Goal: Task Accomplishment & Management: Use online tool/utility

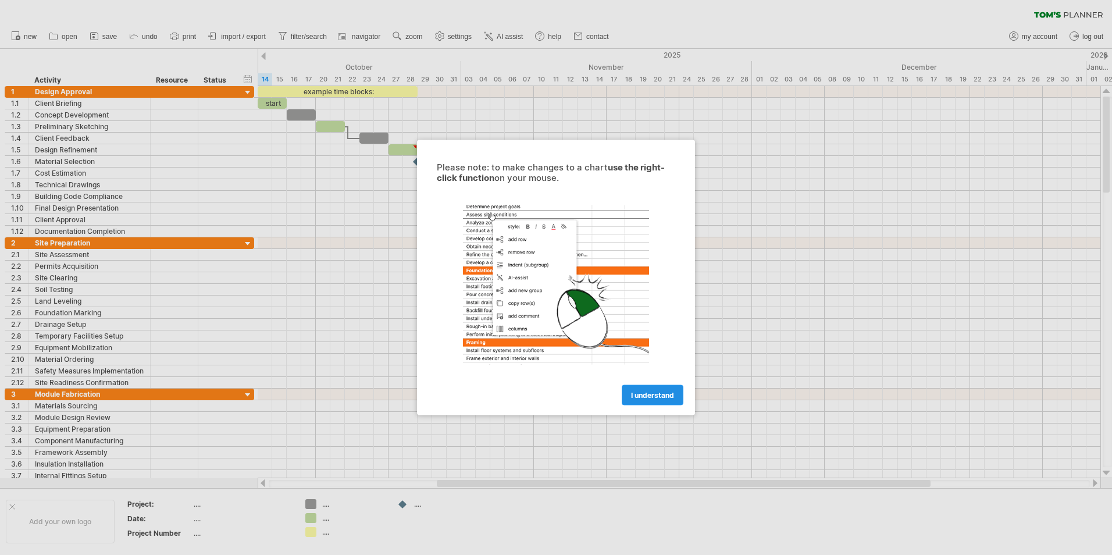
click at [660, 395] on span "I understand" at bounding box center [652, 395] width 43 height 9
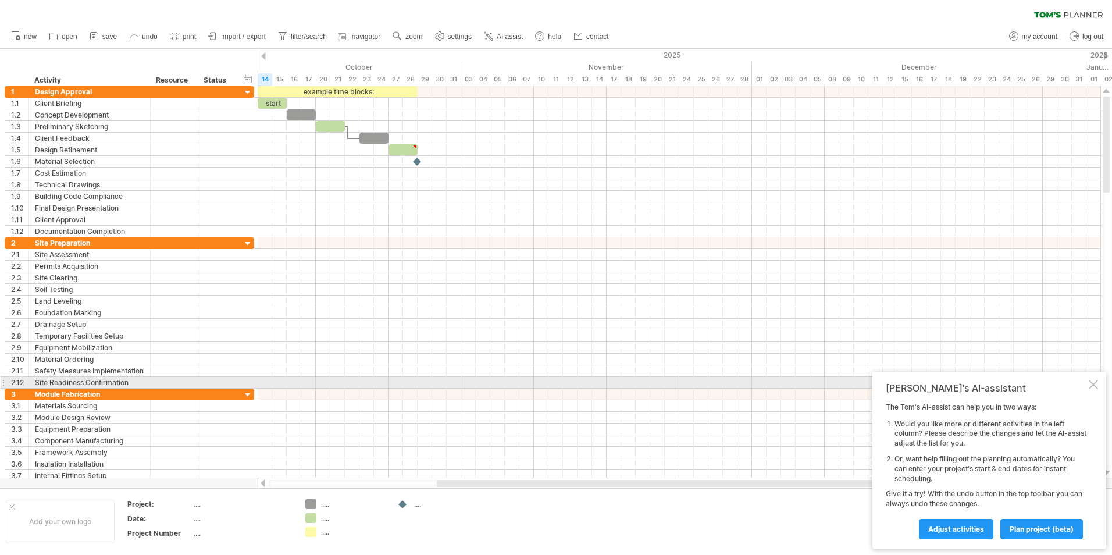
click at [1094, 382] on div at bounding box center [1093, 384] width 9 height 9
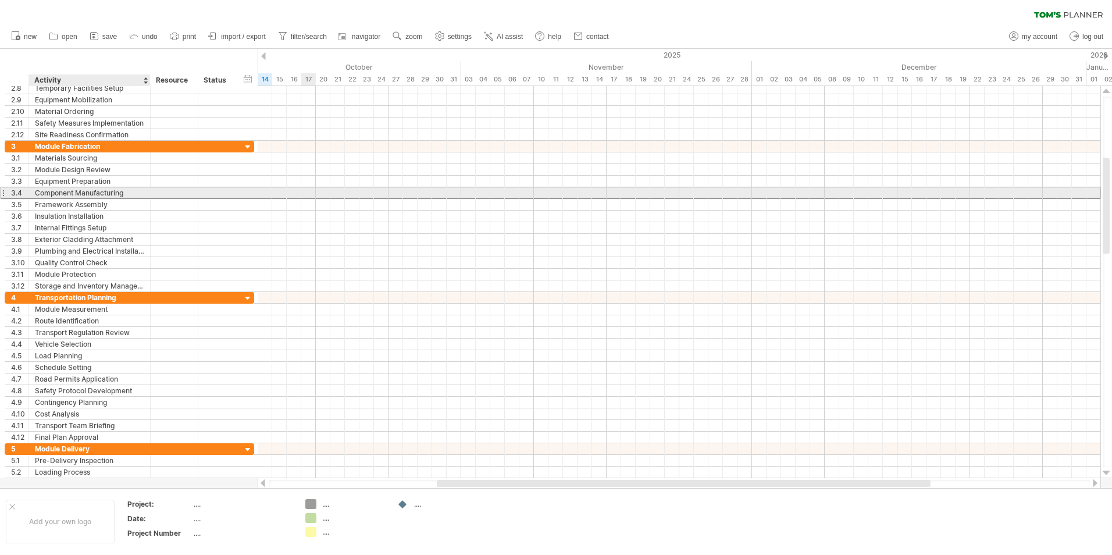
click at [77, 195] on div "Component Manufacturing" at bounding box center [89, 192] width 109 height 11
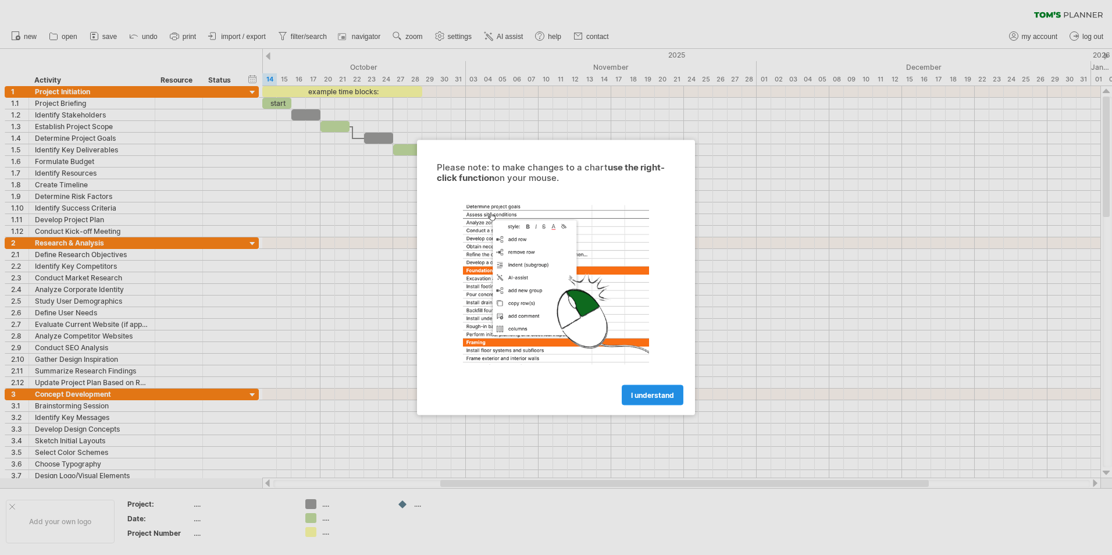
click at [664, 394] on span "I understand" at bounding box center [652, 395] width 43 height 9
